Goal: Transaction & Acquisition: Download file/media

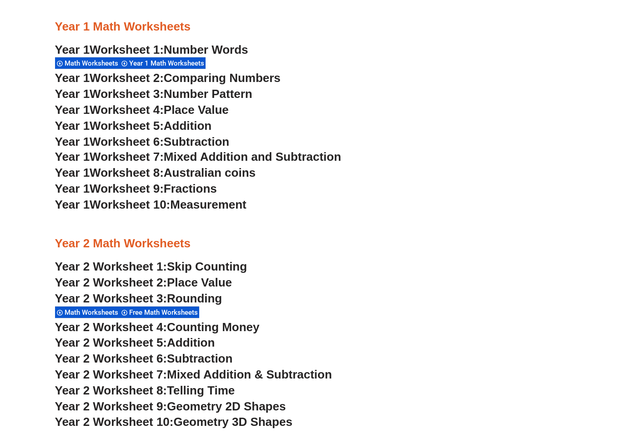
scroll to position [773, 0]
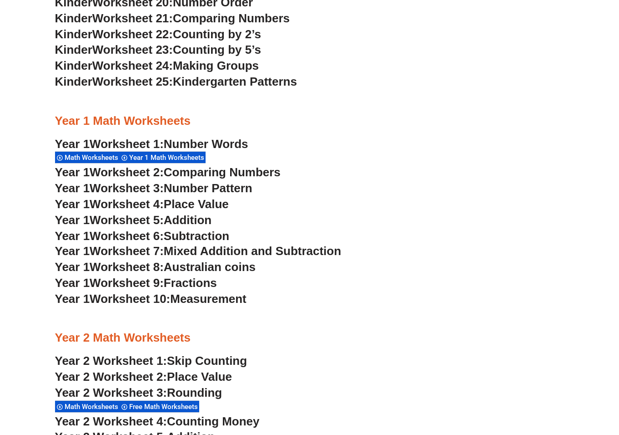
click at [164, 144] on span "Worksheet 1:" at bounding box center [127, 144] width 74 height 14
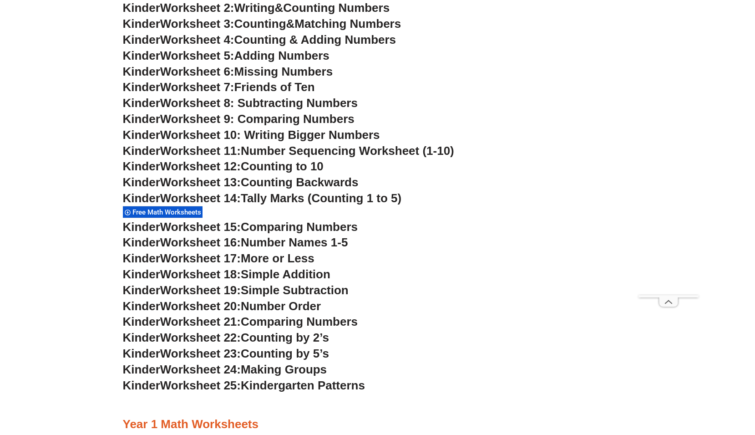
scroll to position [601, 0]
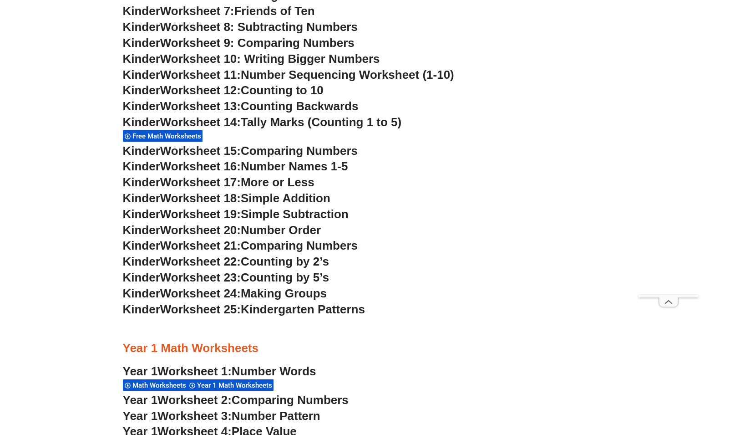
click at [63, 238] on section "Kindergarten Math Worksheets Free Math Worksheets Math Worksheets Kinder Worksh…" at bounding box center [377, 368] width 755 height 1273
click at [207, 246] on span "Worksheet 21:" at bounding box center [200, 245] width 81 height 14
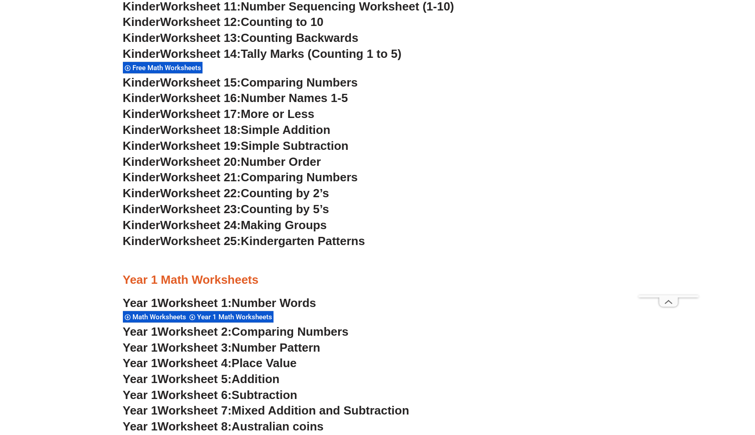
scroll to position [555, 0]
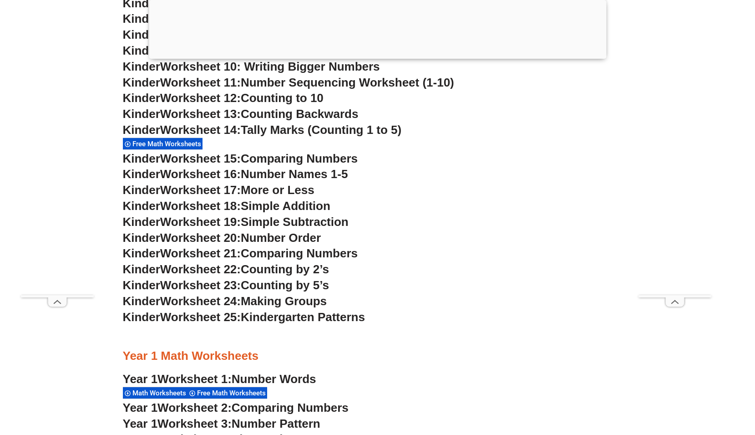
scroll to position [636, 0]
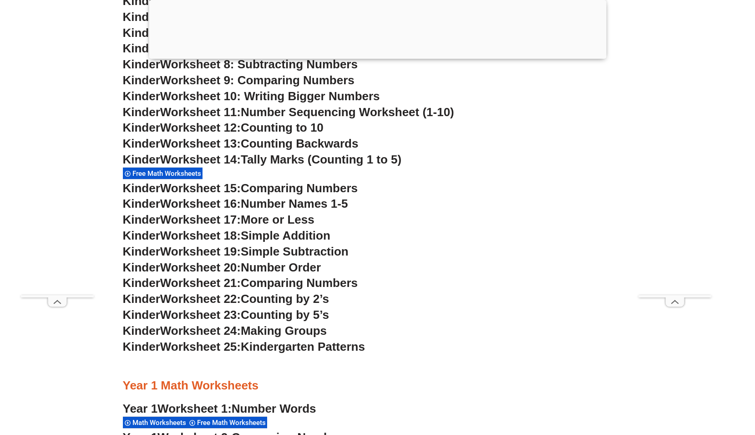
click at [255, 145] on span "Counting Backwards" at bounding box center [299, 143] width 117 height 14
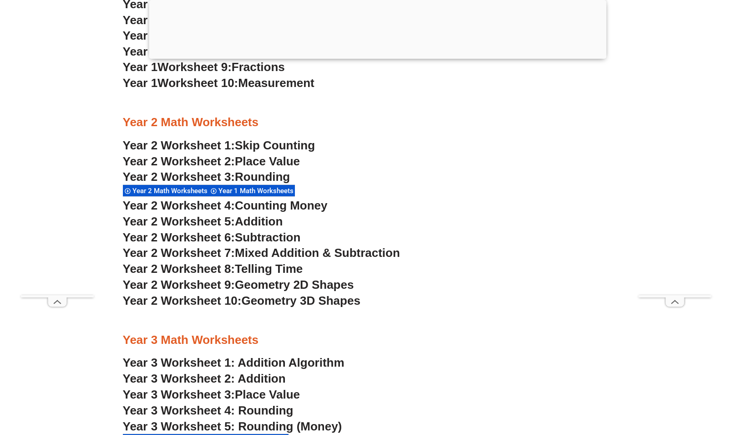
scroll to position [1137, 0]
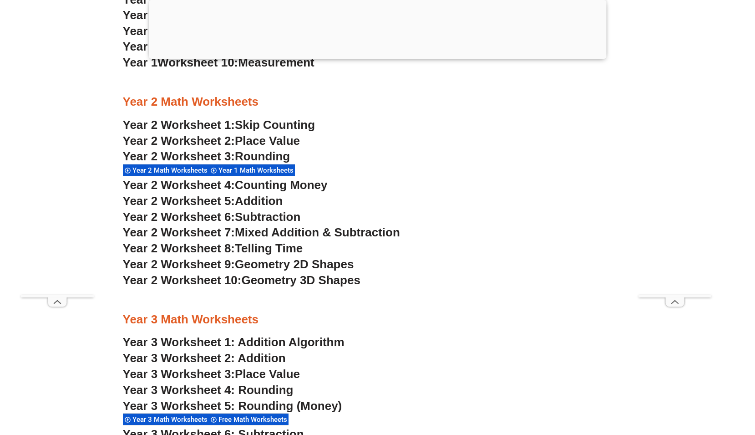
click at [193, 141] on span "Year 2 Worksheet 2:" at bounding box center [179, 141] width 112 height 14
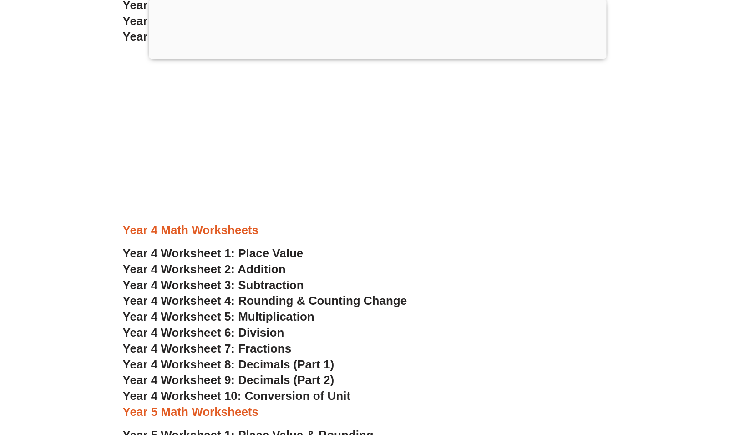
scroll to position [454, 0]
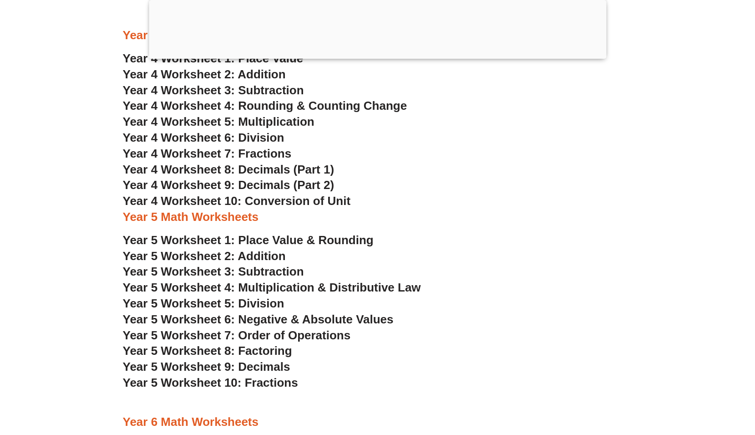
scroll to position [1956, 0]
